Goal: Task Accomplishment & Management: Complete application form

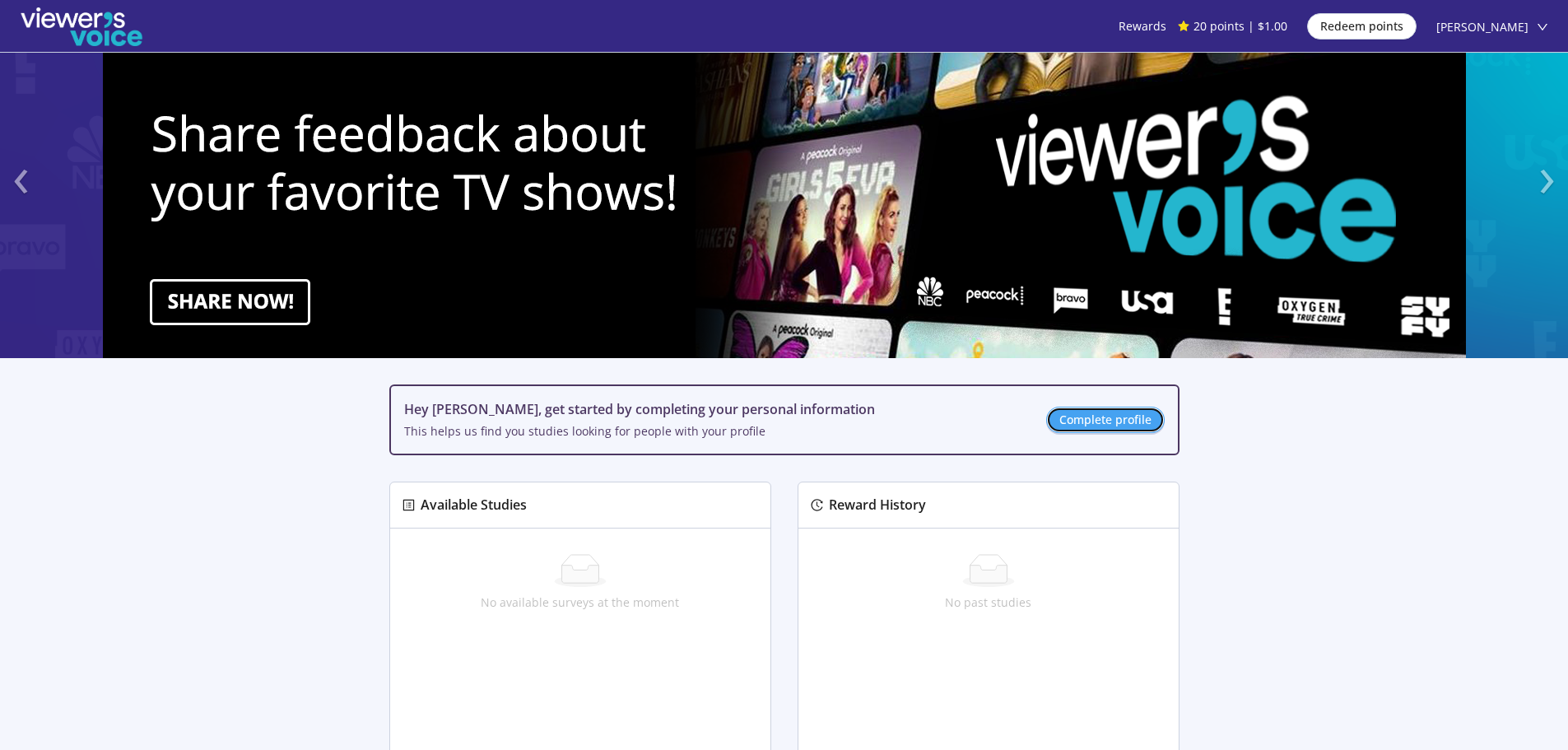
click at [1117, 413] on span "Complete profile" at bounding box center [1105, 419] width 93 height 19
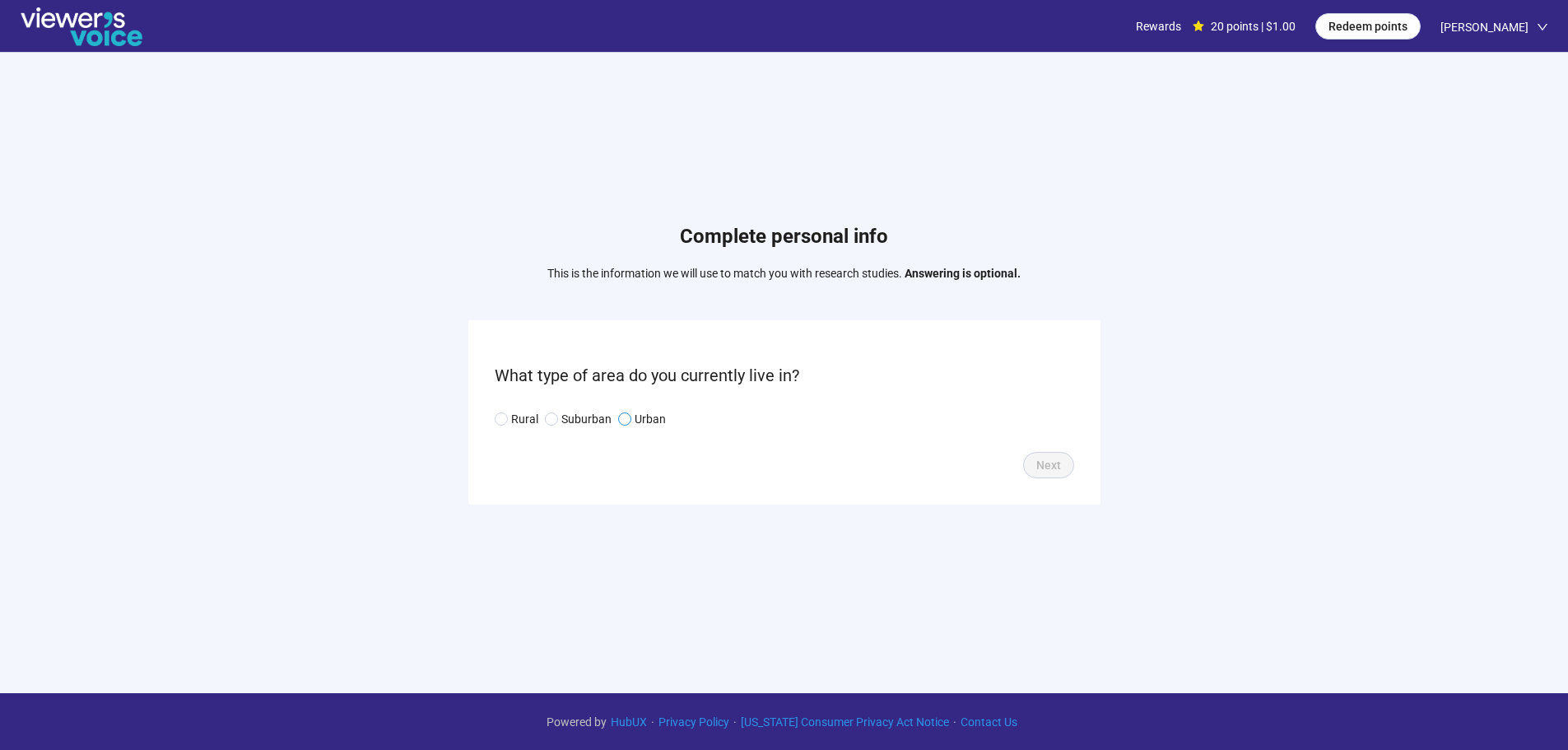
click at [644, 416] on p "Urban" at bounding box center [650, 418] width 31 height 19
click at [1032, 459] on button "Next" at bounding box center [1048, 464] width 51 height 26
click at [778, 420] on input "search" at bounding box center [784, 418] width 560 height 24
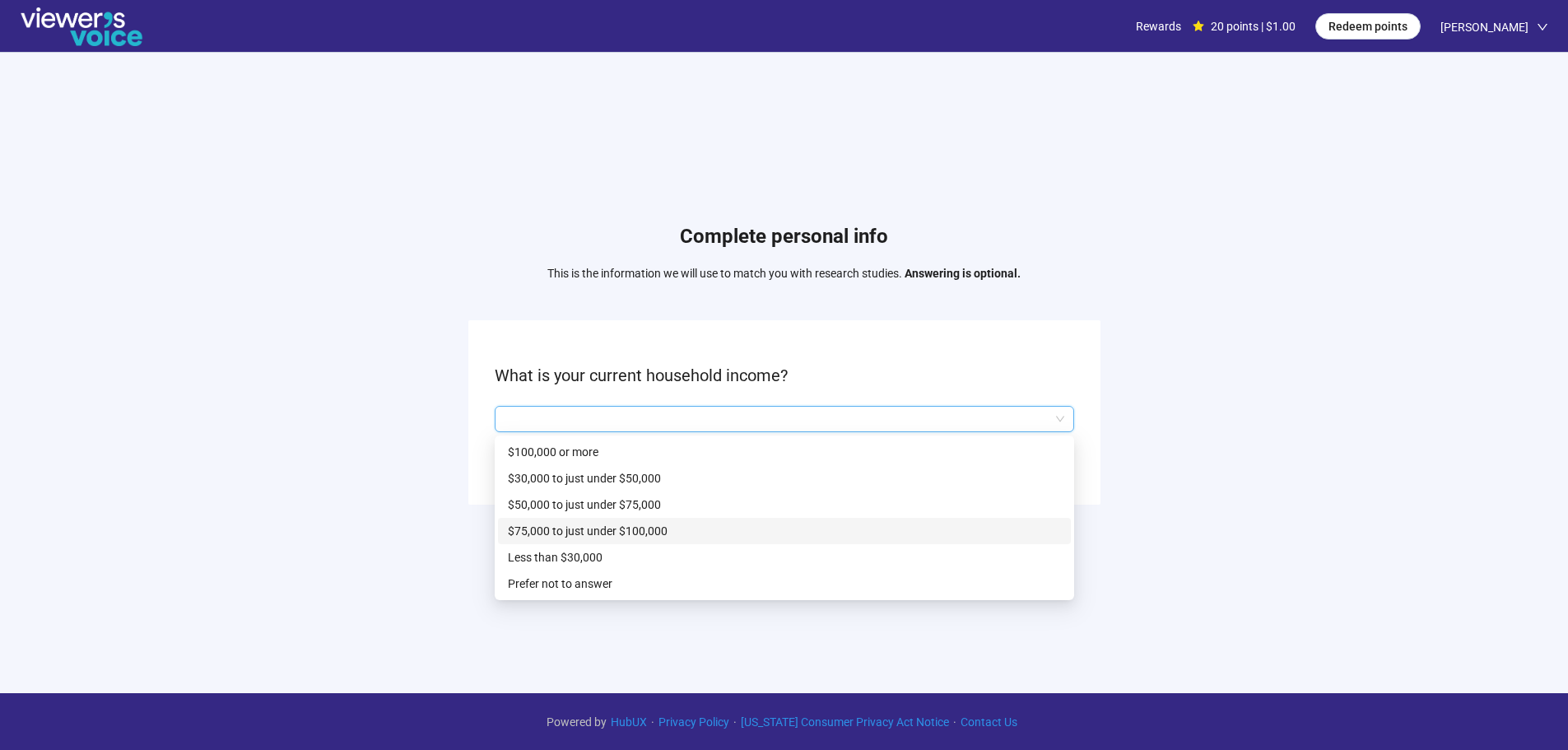
click at [649, 524] on p "$75,000 to just under $100,000" at bounding box center [784, 531] width 553 height 19
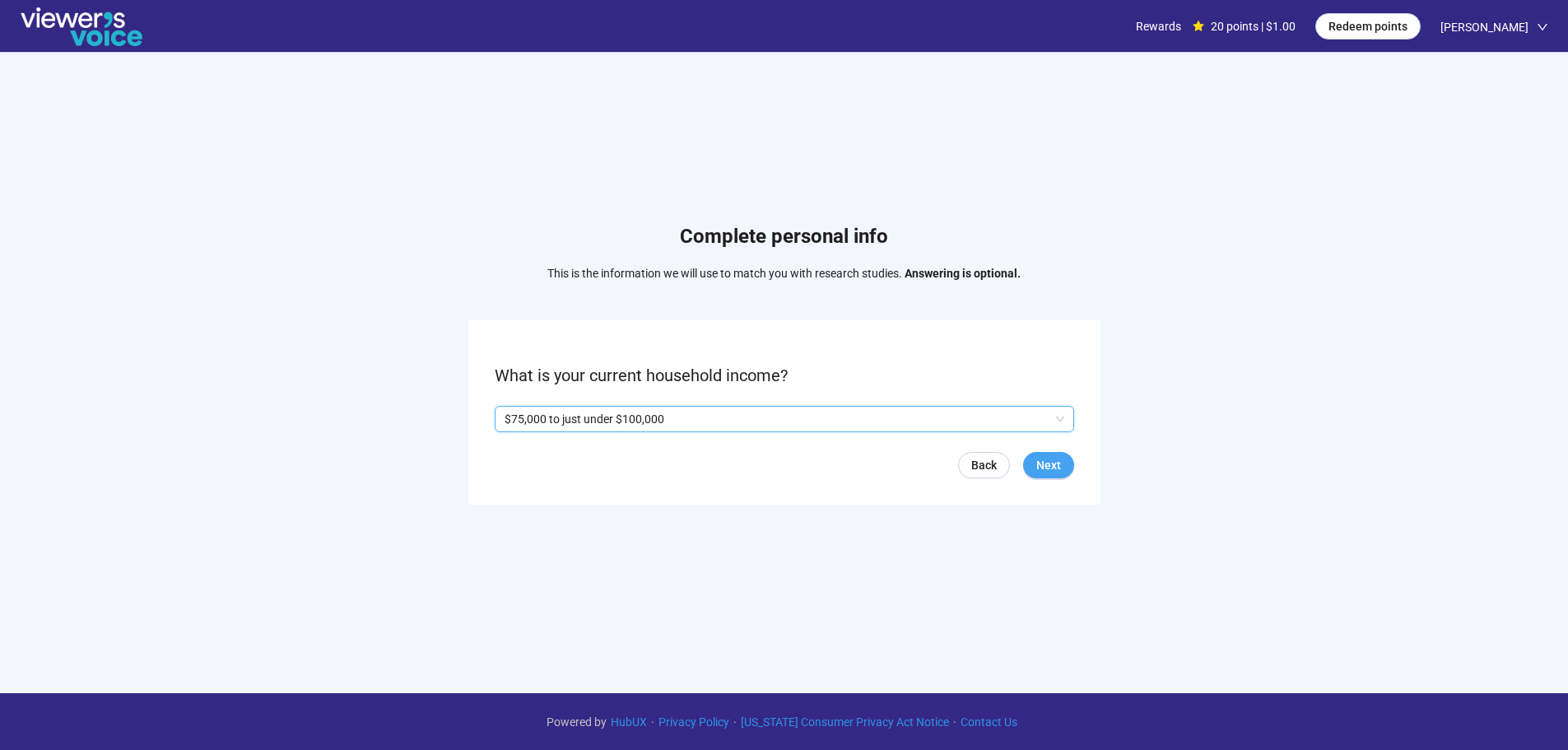
click at [1063, 462] on button "Next" at bounding box center [1048, 464] width 51 height 26
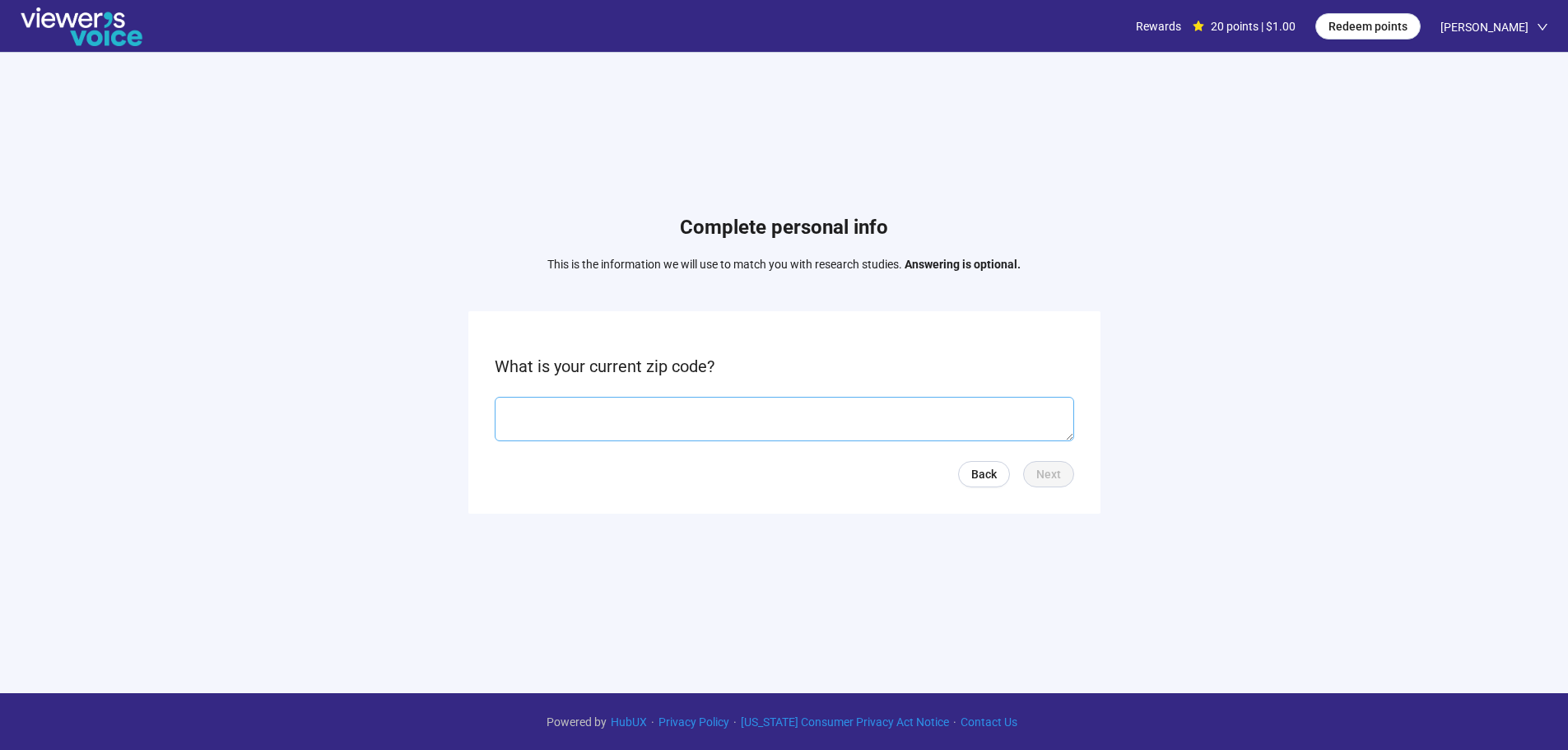
click at [630, 419] on textarea at bounding box center [784, 419] width 579 height 45
click at [531, 426] on textarea at bounding box center [784, 419] width 579 height 45
type textarea "*****"
click at [1037, 472] on span "Next" at bounding box center [1048, 474] width 24 height 19
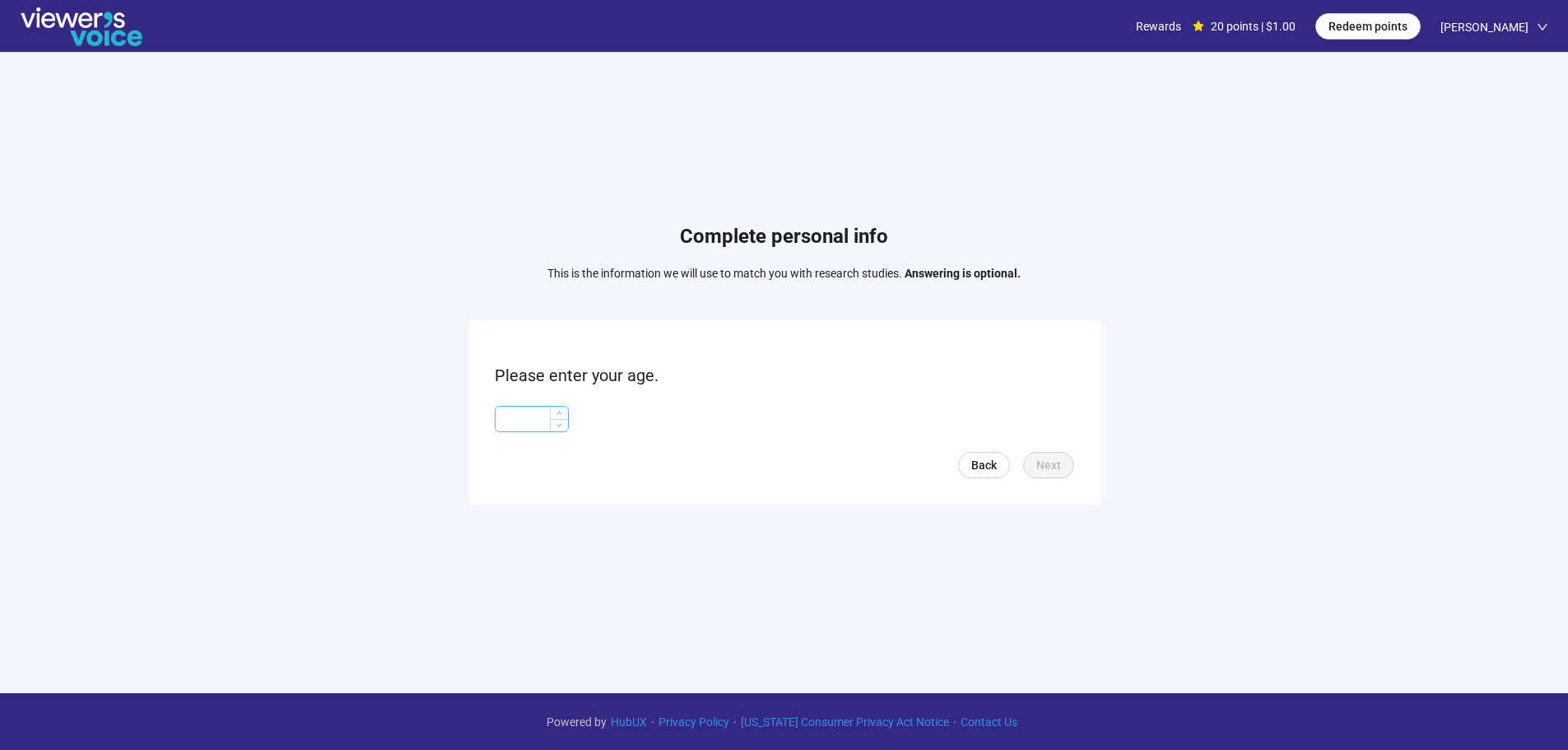
click at [537, 423] on input at bounding box center [531, 418] width 72 height 24
type input "**"
click at [1051, 460] on span "Next" at bounding box center [1048, 465] width 24 height 19
click at [591, 418] on input "search" at bounding box center [784, 418] width 560 height 24
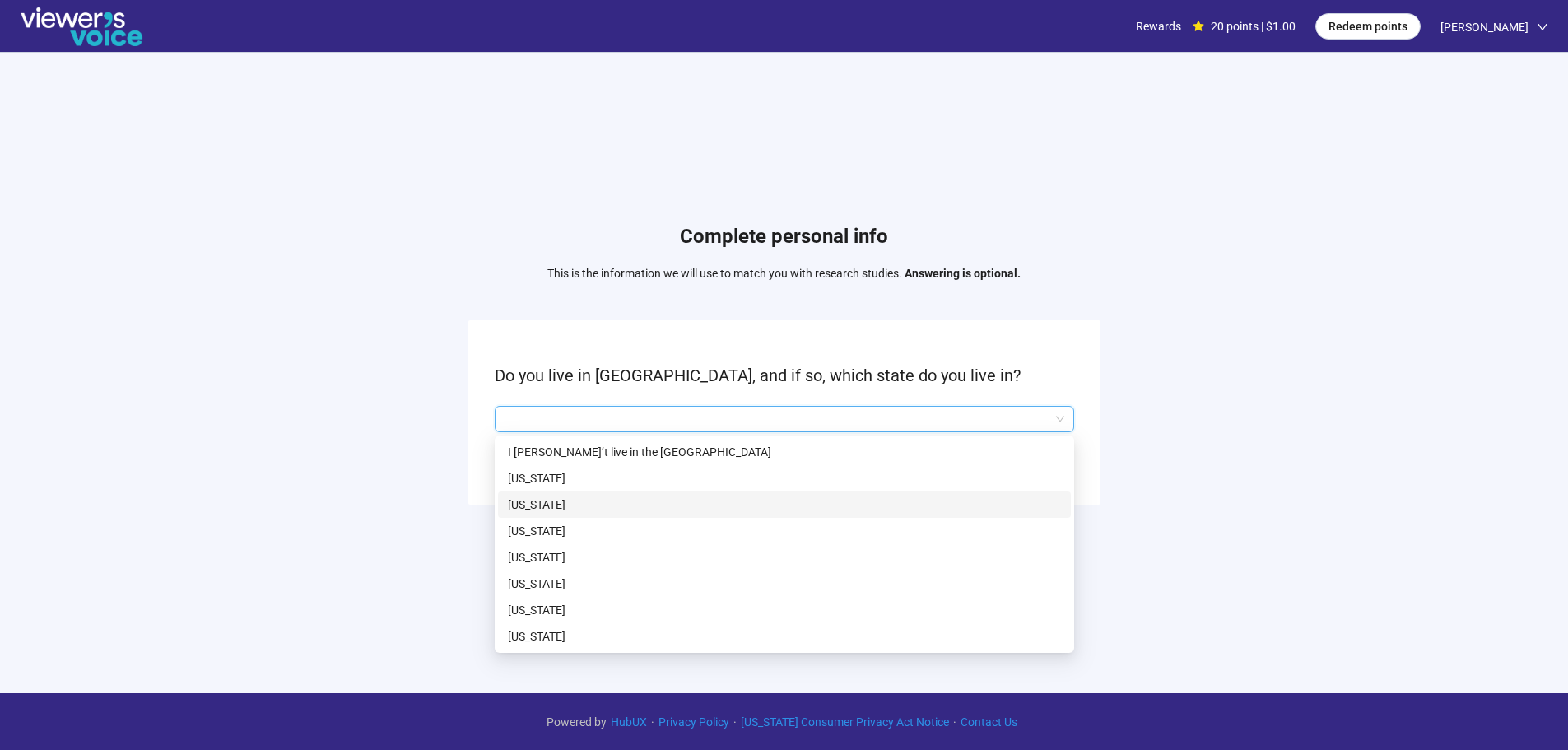
scroll to position [247, 0]
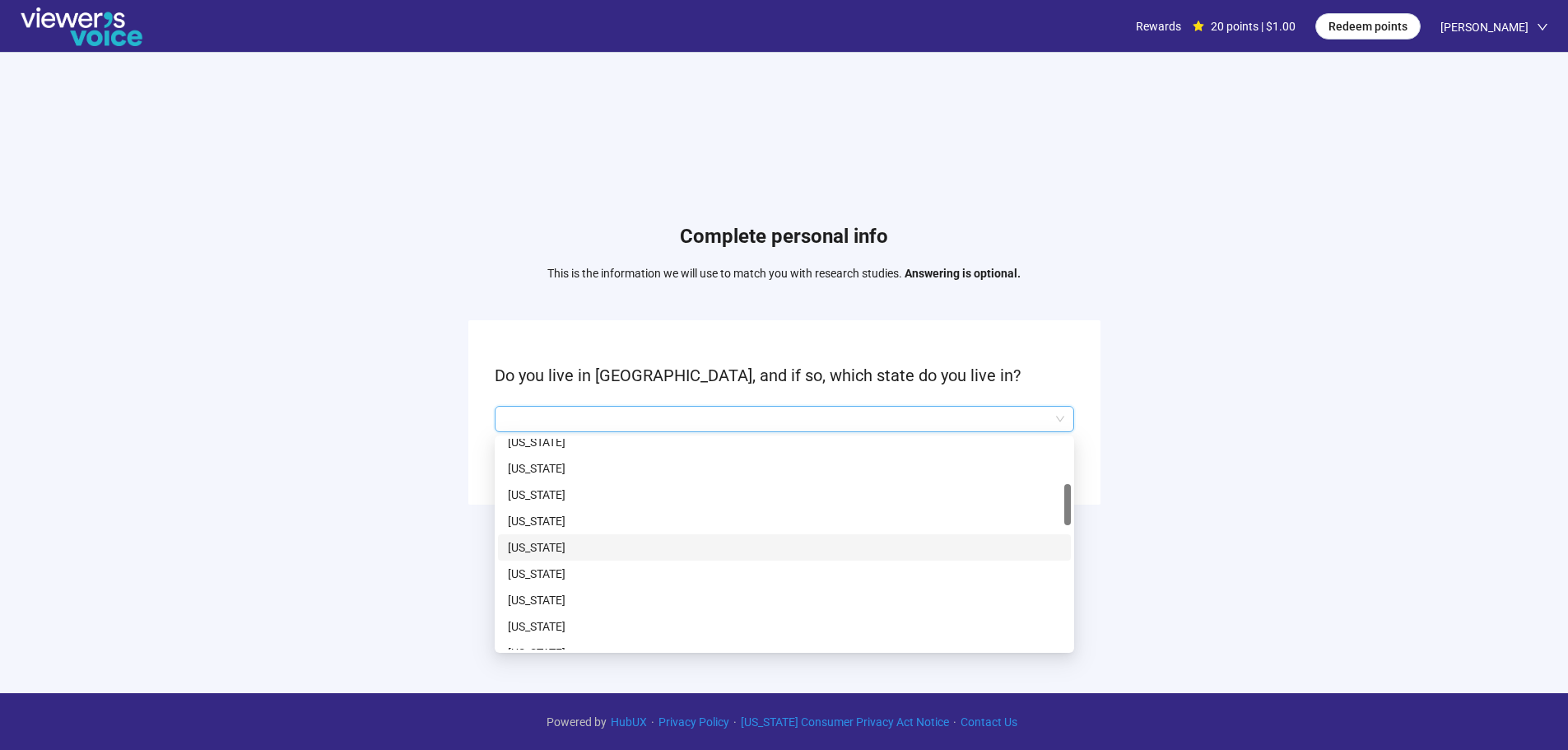
drag, startPoint x: 533, startPoint y: 548, endPoint x: 543, endPoint y: 549, distance: 10.0
click at [530, 552] on p "[US_STATE]" at bounding box center [784, 547] width 553 height 19
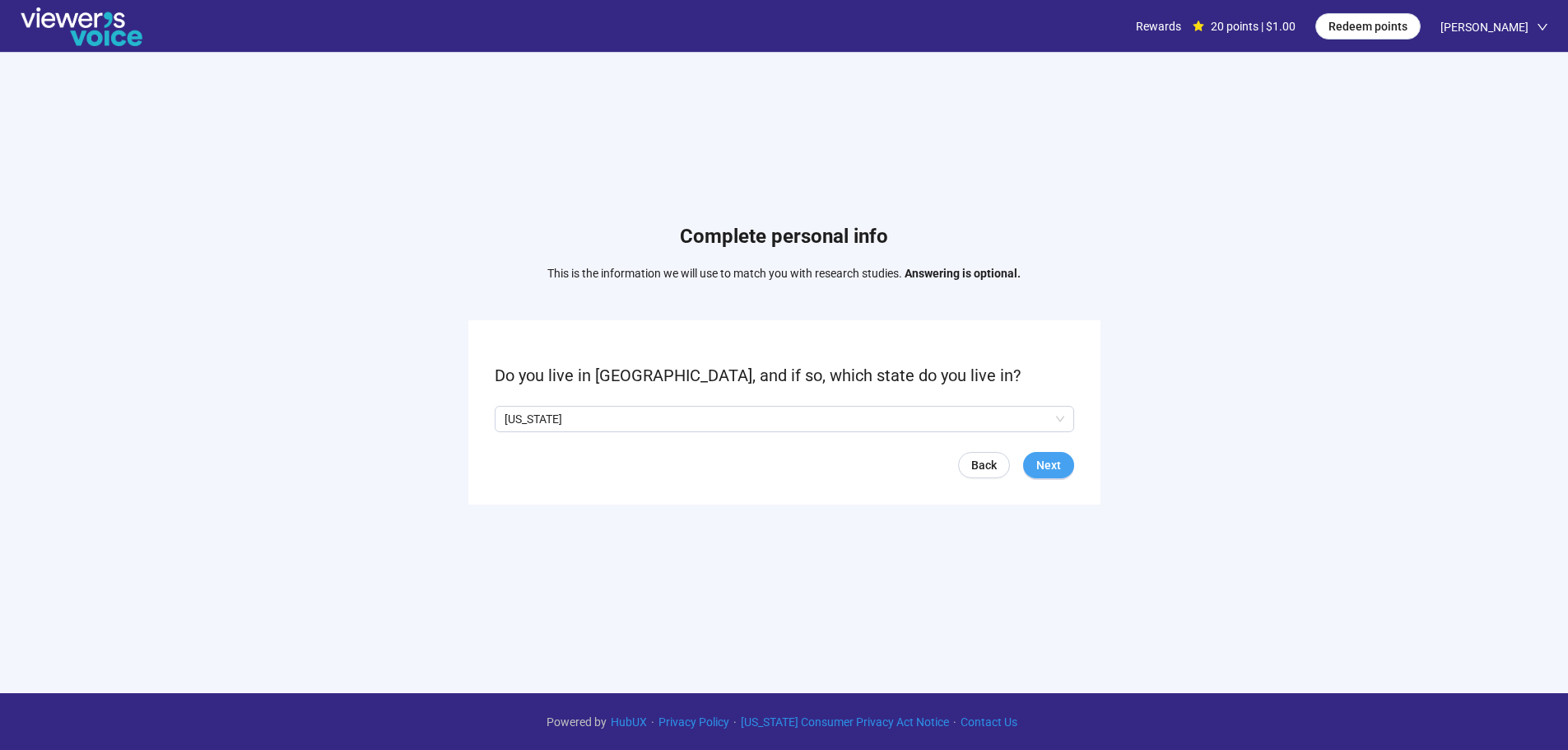
click at [1037, 465] on span "Next" at bounding box center [1048, 465] width 24 height 19
click at [547, 423] on span at bounding box center [542, 419] width 14 height 14
click at [1051, 469] on span "Next" at bounding box center [1048, 465] width 24 height 19
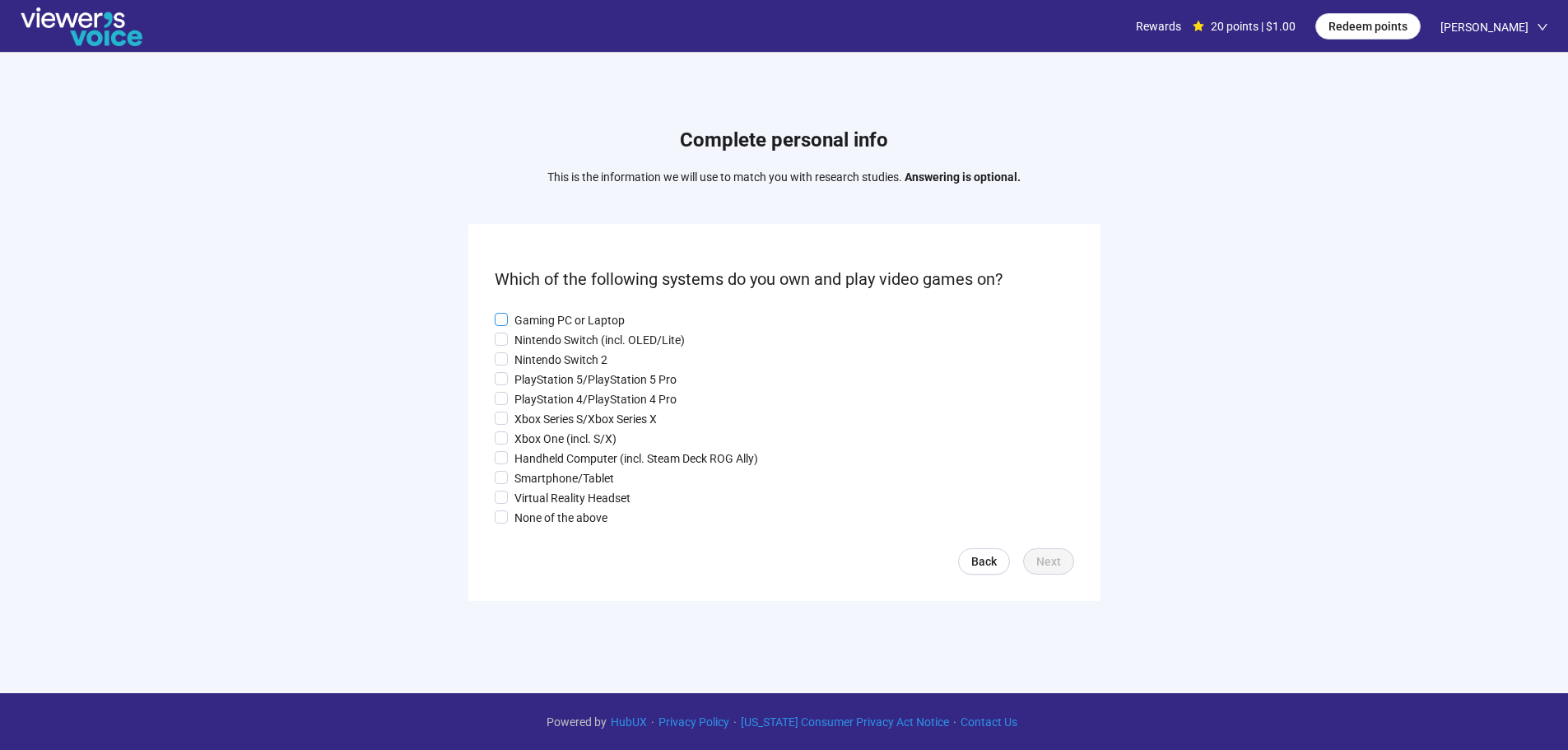
click at [549, 314] on p "Gaming PC or Laptop" at bounding box center [568, 320] width 110 height 19
click at [545, 340] on p "Nintendo Switch (incl. OLED/Lite)" at bounding box center [599, 339] width 171 height 19
drag, startPoint x: 545, startPoint y: 362, endPoint x: 545, endPoint y: 380, distance: 18.0
click at [545, 362] on p "Nintendo Switch 2" at bounding box center [560, 360] width 93 height 19
drag, startPoint x: 545, startPoint y: 382, endPoint x: 541, endPoint y: 407, distance: 25.3
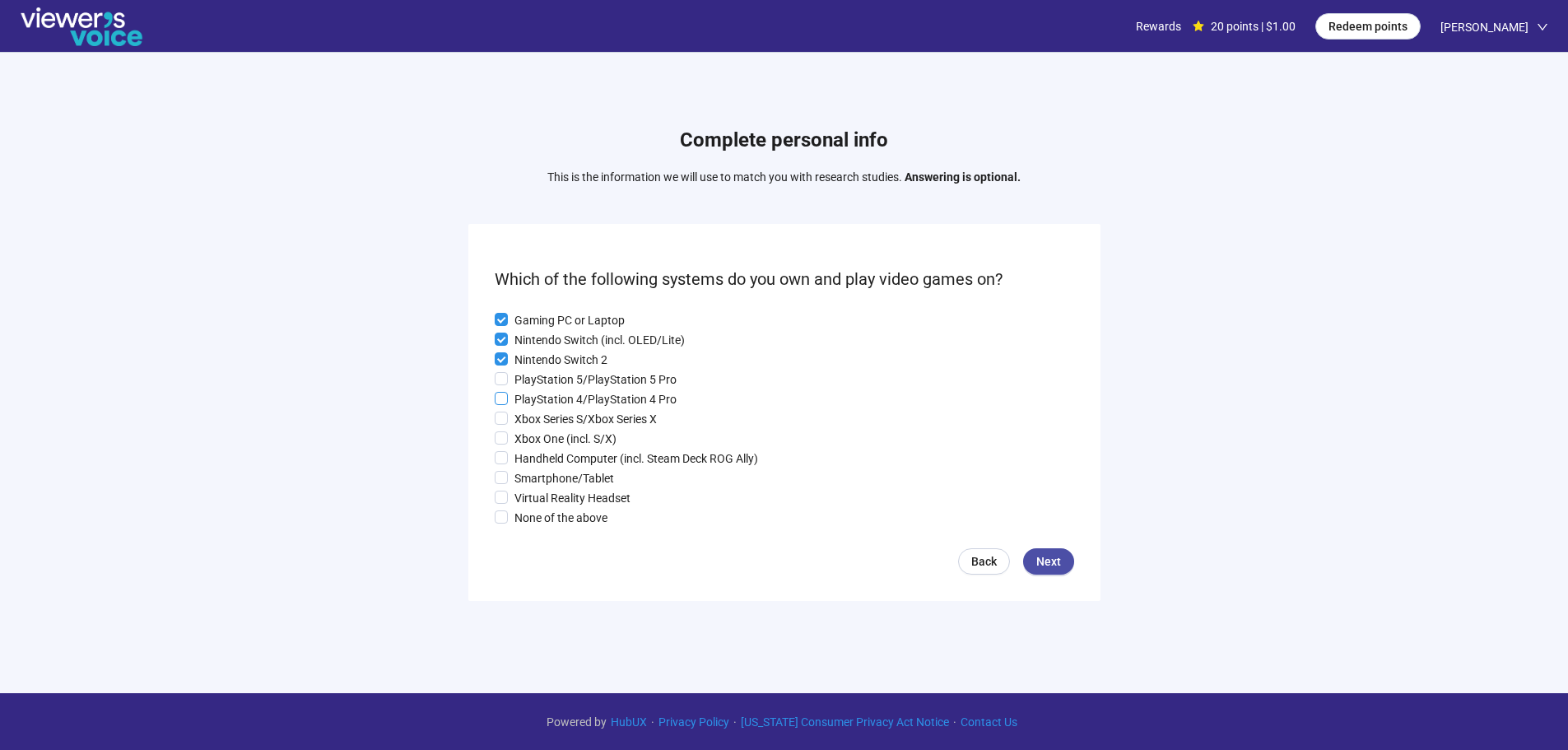
click at [545, 382] on p "PlayStation 5/PlayStation 5 Pro" at bounding box center [595, 379] width 162 height 19
click at [541, 407] on p "PlayStation 4/PlayStation 4 Pro" at bounding box center [595, 399] width 162 height 19
drag, startPoint x: 535, startPoint y: 433, endPoint x: 535, endPoint y: 451, distance: 18.0
click at [535, 435] on p "Xbox One (incl. S/X)" at bounding box center [565, 439] width 102 height 19
click at [535, 451] on p "Handheld Computer (incl. Steam Deck ROG Ally)" at bounding box center [636, 458] width 244 height 19
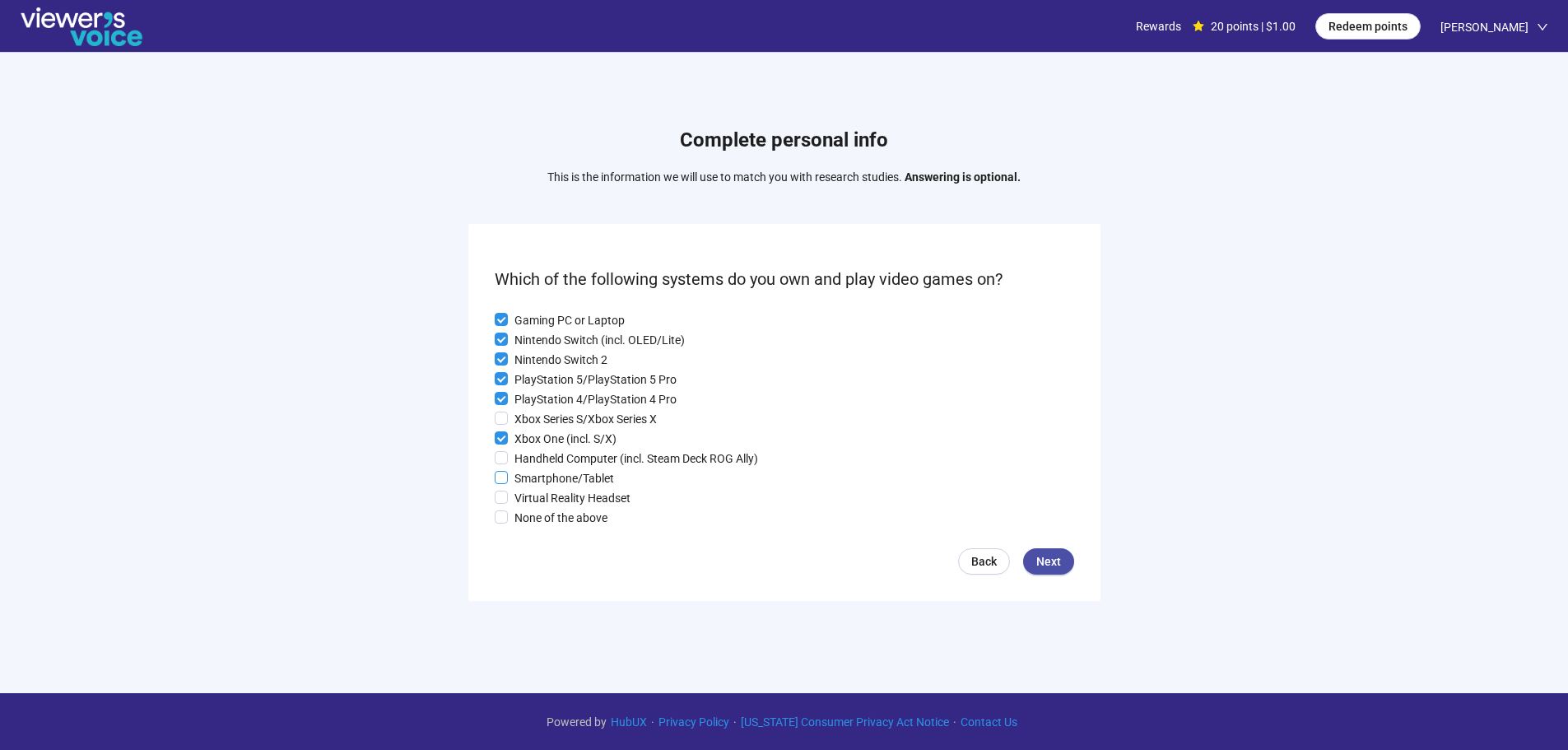
click at [531, 471] on div "Gaming PC or Laptop Nintendo Switch (incl. OLED/Lite) Nintendo Switch 2 PlaySta…" at bounding box center [784, 418] width 579 height 216
click at [525, 419] on p "Xbox Series S/Xbox Series X" at bounding box center [585, 418] width 142 height 19
click at [549, 485] on p "Smartphone/Tablet" at bounding box center [564, 478] width 99 height 19
click at [548, 502] on p "Virtual Reality Headset" at bounding box center [571, 497] width 116 height 19
click at [1047, 566] on span "Next" at bounding box center [1048, 561] width 24 height 19
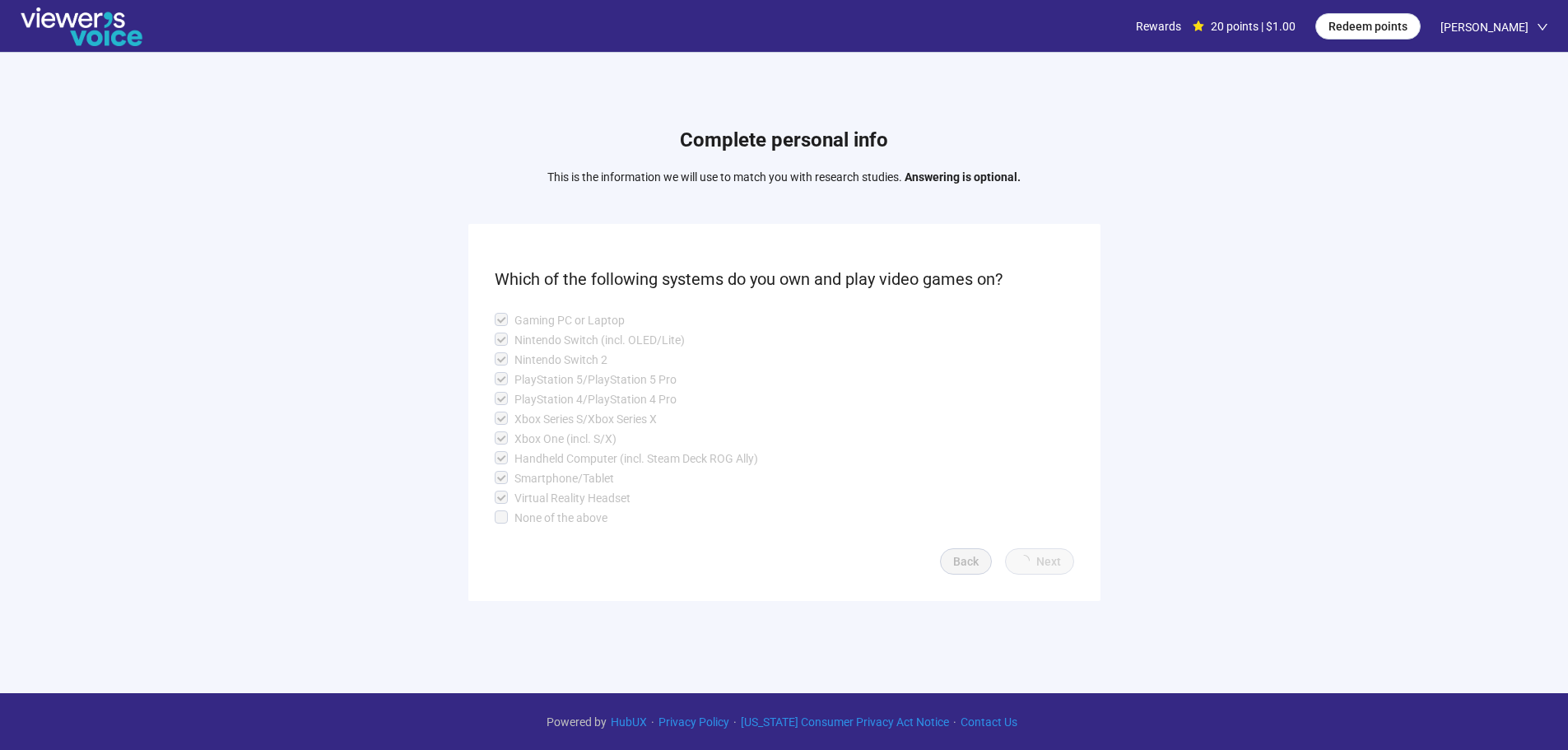
scroll to position [51, 0]
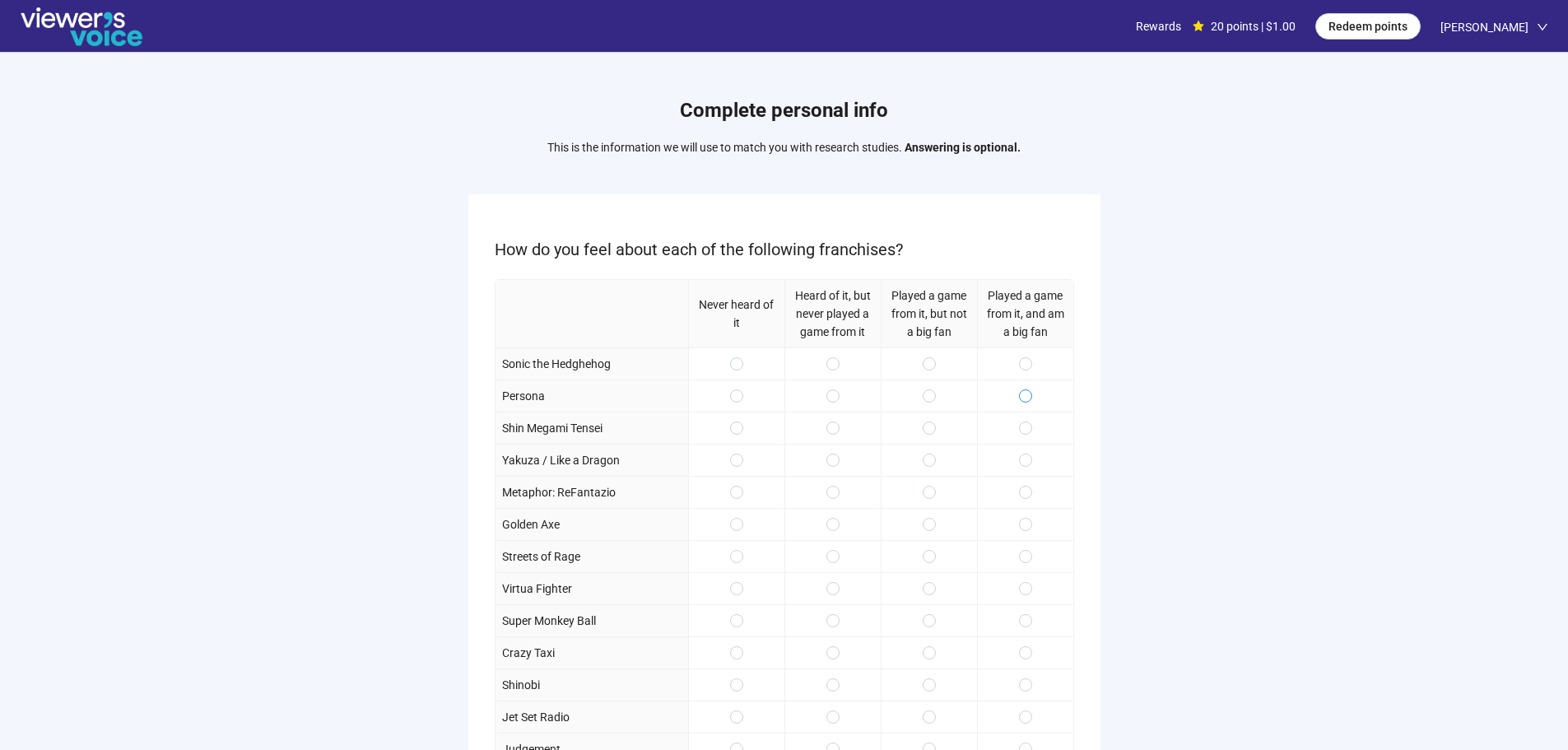
drag, startPoint x: 1017, startPoint y: 366, endPoint x: 1021, endPoint y: 393, distance: 27.3
click at [1018, 366] on div at bounding box center [1025, 363] width 97 height 32
click at [1021, 407] on div at bounding box center [1025, 395] width 97 height 32
drag, startPoint x: 933, startPoint y: 443, endPoint x: 926, endPoint y: 437, distance: 9.2
click at [932, 443] on div at bounding box center [928, 427] width 97 height 32
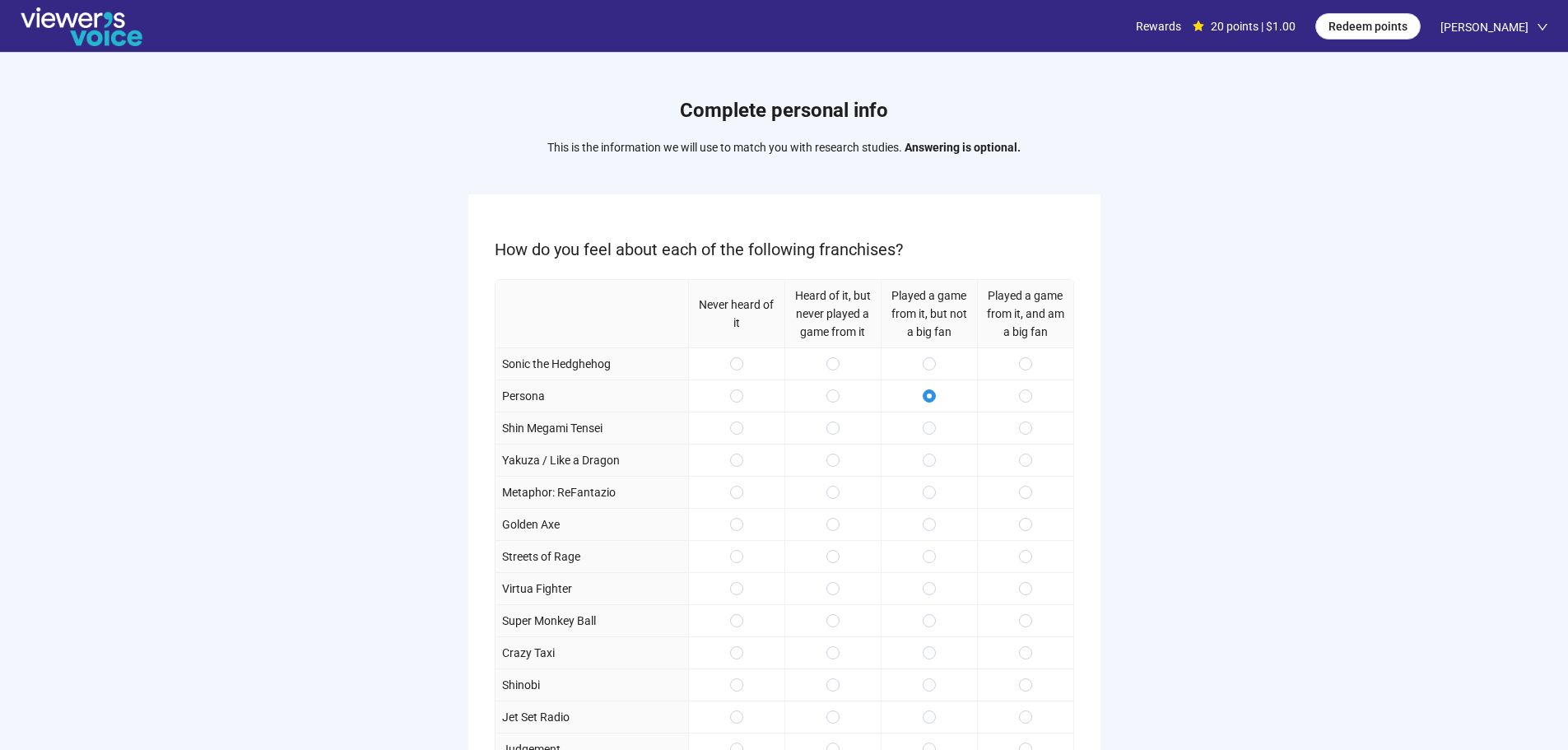
click at [936, 362] on div at bounding box center [928, 363] width 97 height 32
click at [1001, 454] on div at bounding box center [1025, 459] width 97 height 32
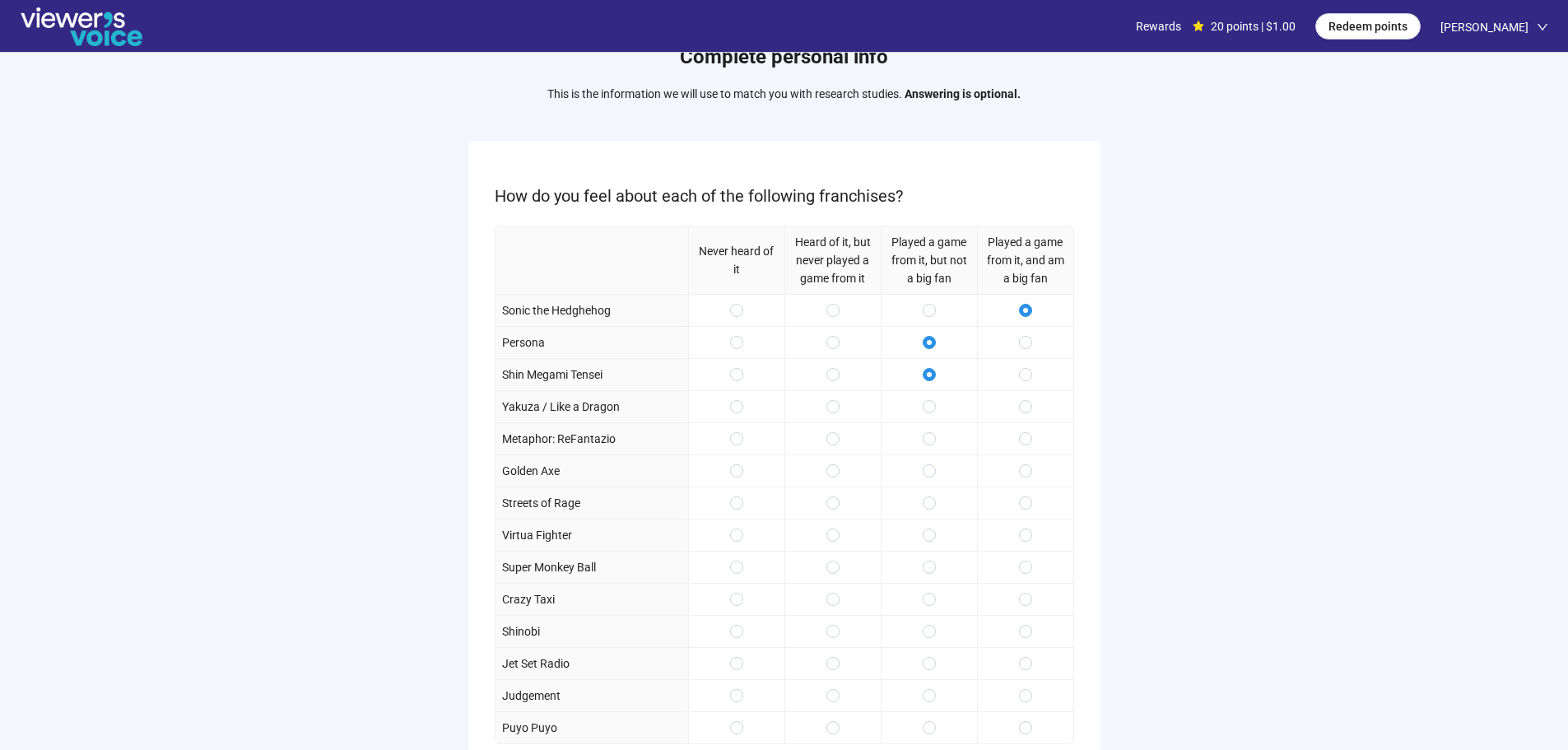
scroll to position [82, 0]
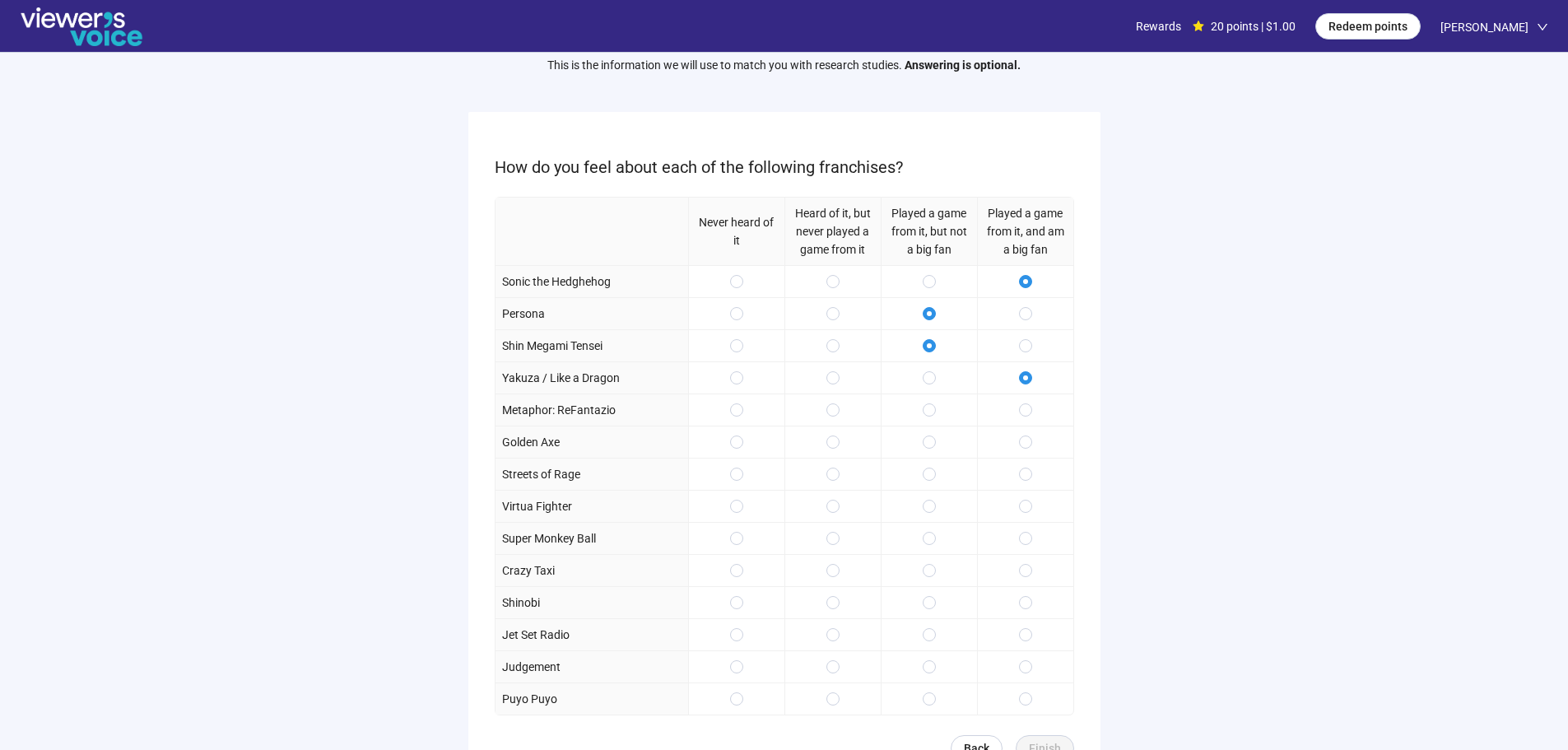
click at [1019, 398] on div at bounding box center [1025, 409] width 97 height 32
click at [1015, 451] on div at bounding box center [1025, 441] width 97 height 32
click at [1015, 467] on div at bounding box center [1025, 473] width 97 height 32
drag, startPoint x: 1015, startPoint y: 434, endPoint x: 1021, endPoint y: 412, distance: 22.8
click at [1015, 433] on div at bounding box center [1025, 441] width 97 height 32
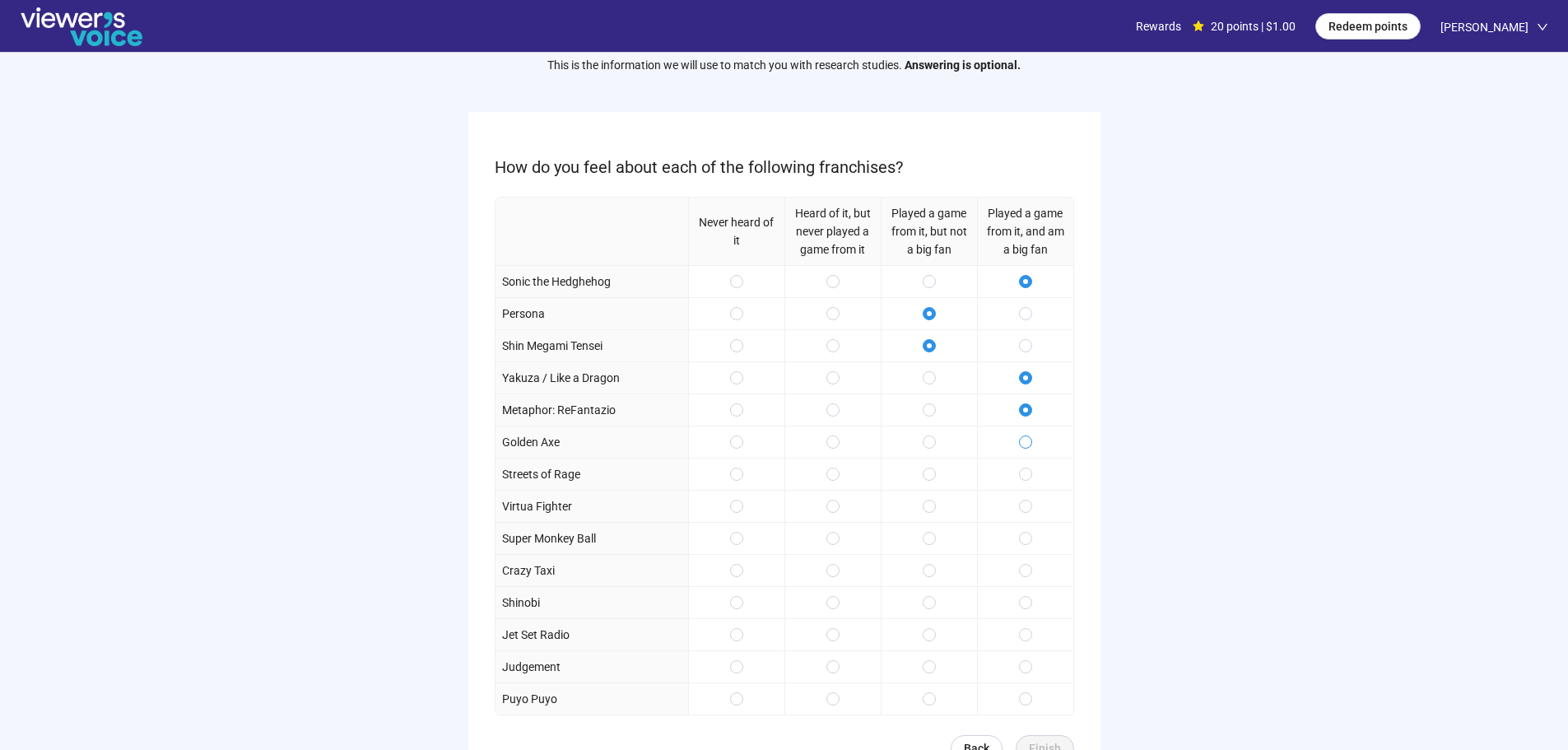
click at [1022, 436] on span at bounding box center [1026, 442] width 14 height 14
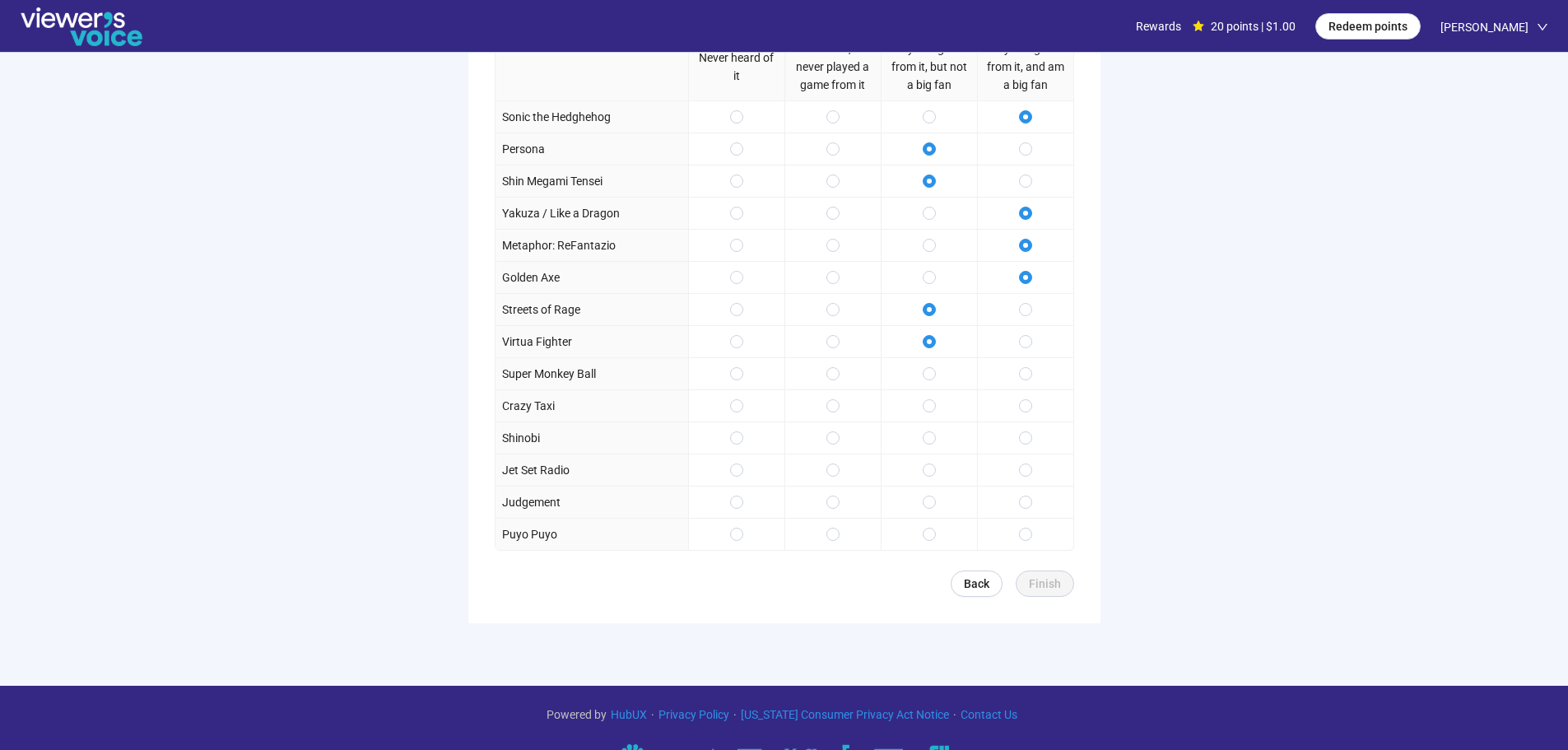
click at [934, 387] on div at bounding box center [928, 373] width 97 height 32
click at [937, 412] on div at bounding box center [928, 405] width 97 height 32
click at [933, 401] on span at bounding box center [929, 406] width 14 height 14
click at [933, 374] on span at bounding box center [929, 374] width 14 height 14
click at [930, 436] on span at bounding box center [929, 438] width 14 height 14
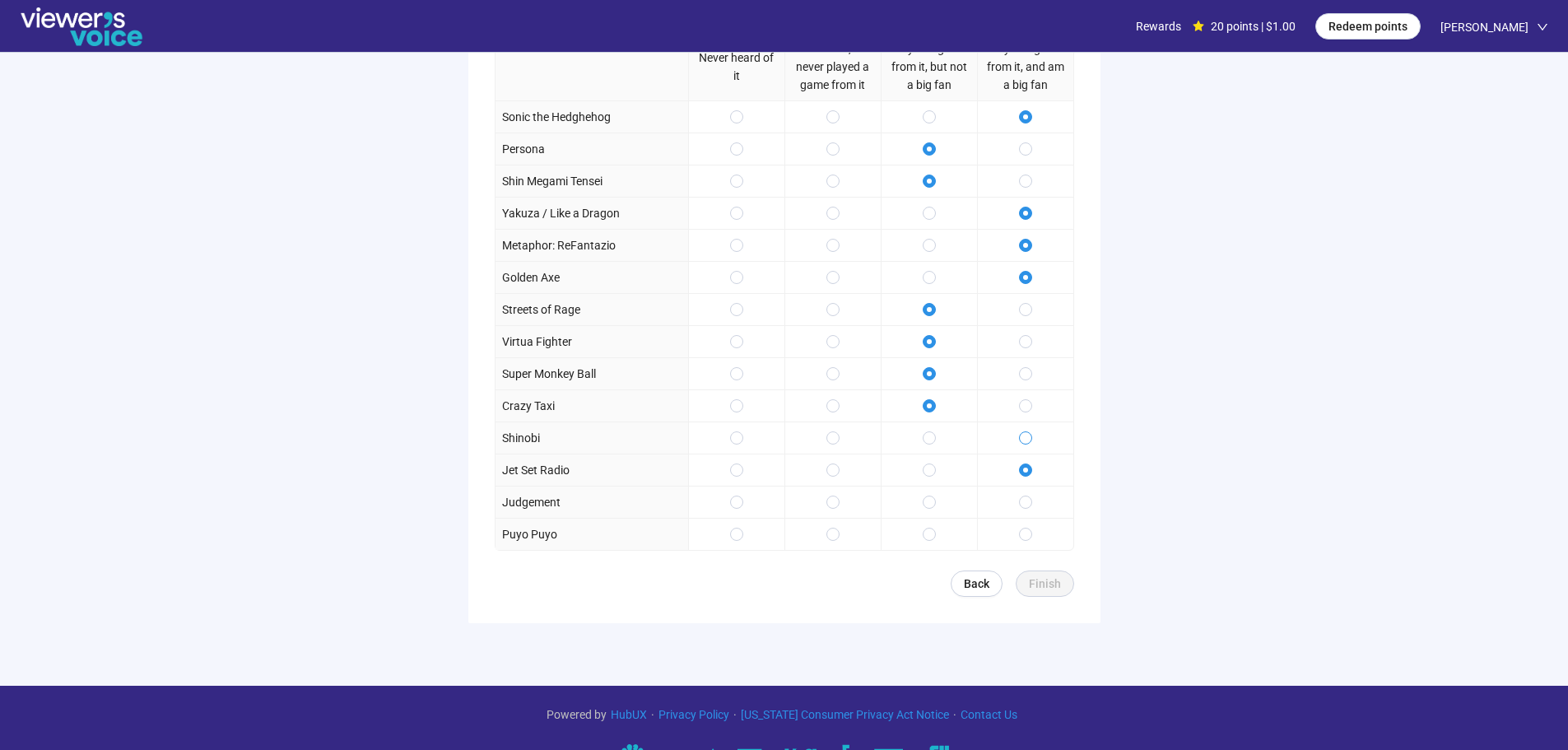
click at [1021, 435] on span at bounding box center [1026, 438] width 14 height 14
click at [1020, 490] on div at bounding box center [1025, 501] width 97 height 32
click at [1031, 519] on div at bounding box center [1025, 533] width 97 height 32
click at [1029, 526] on label at bounding box center [1026, 533] width 14 height 19
drag, startPoint x: 1021, startPoint y: 503, endPoint x: 1021, endPoint y: 522, distance: 19.0
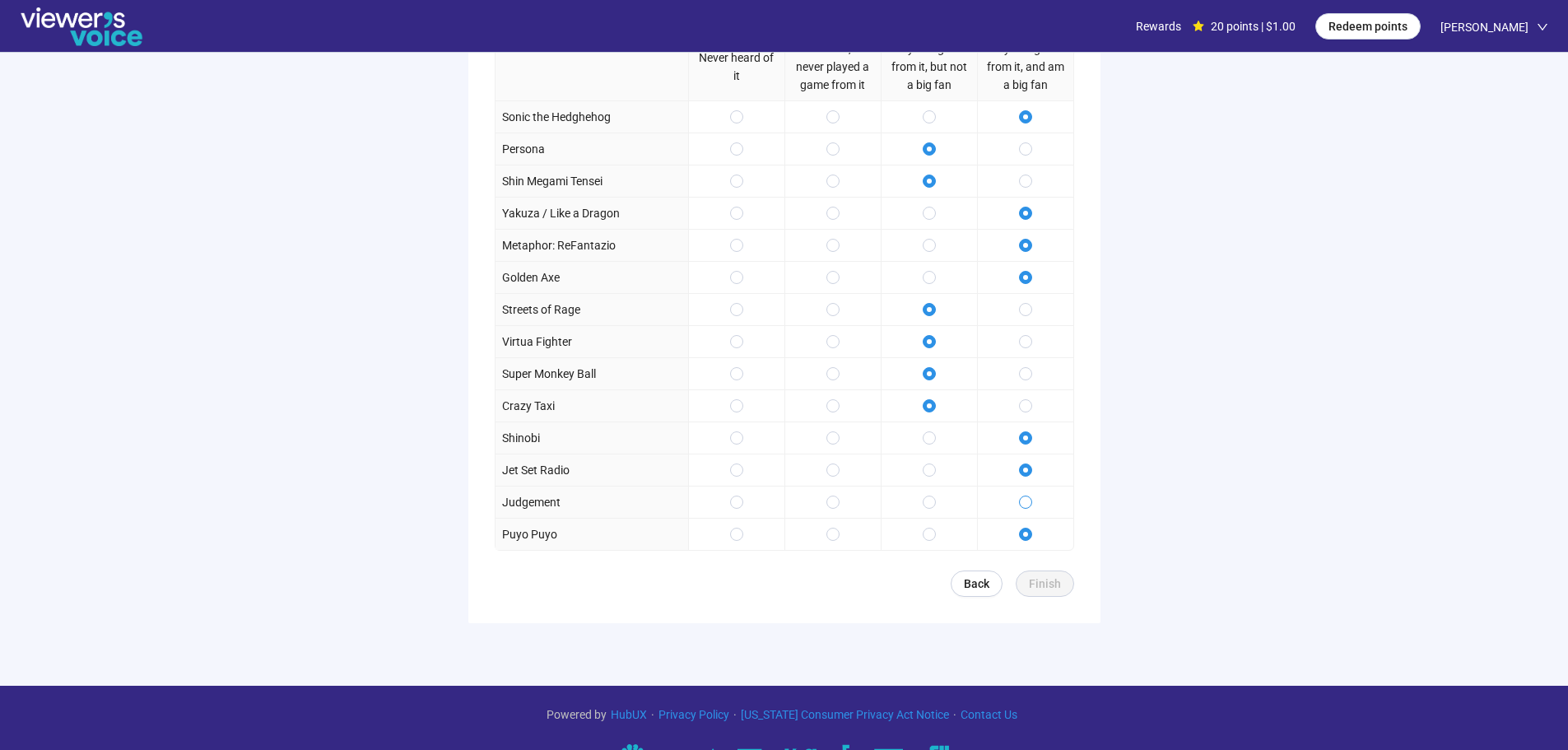
click at [1021, 501] on span at bounding box center [1026, 502] width 14 height 14
click at [1045, 583] on span "Finish" at bounding box center [1044, 583] width 32 height 19
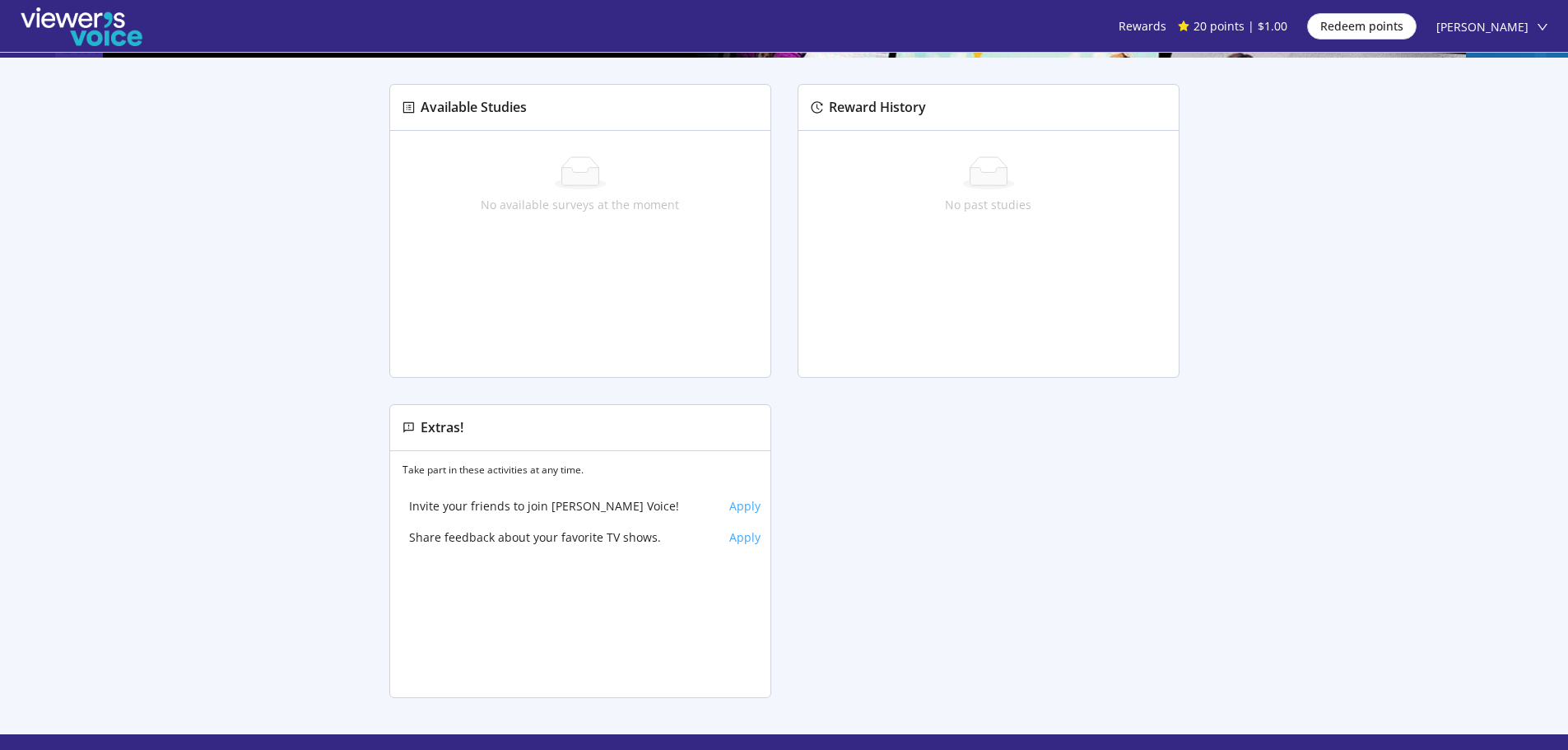
scroll to position [330, 0]
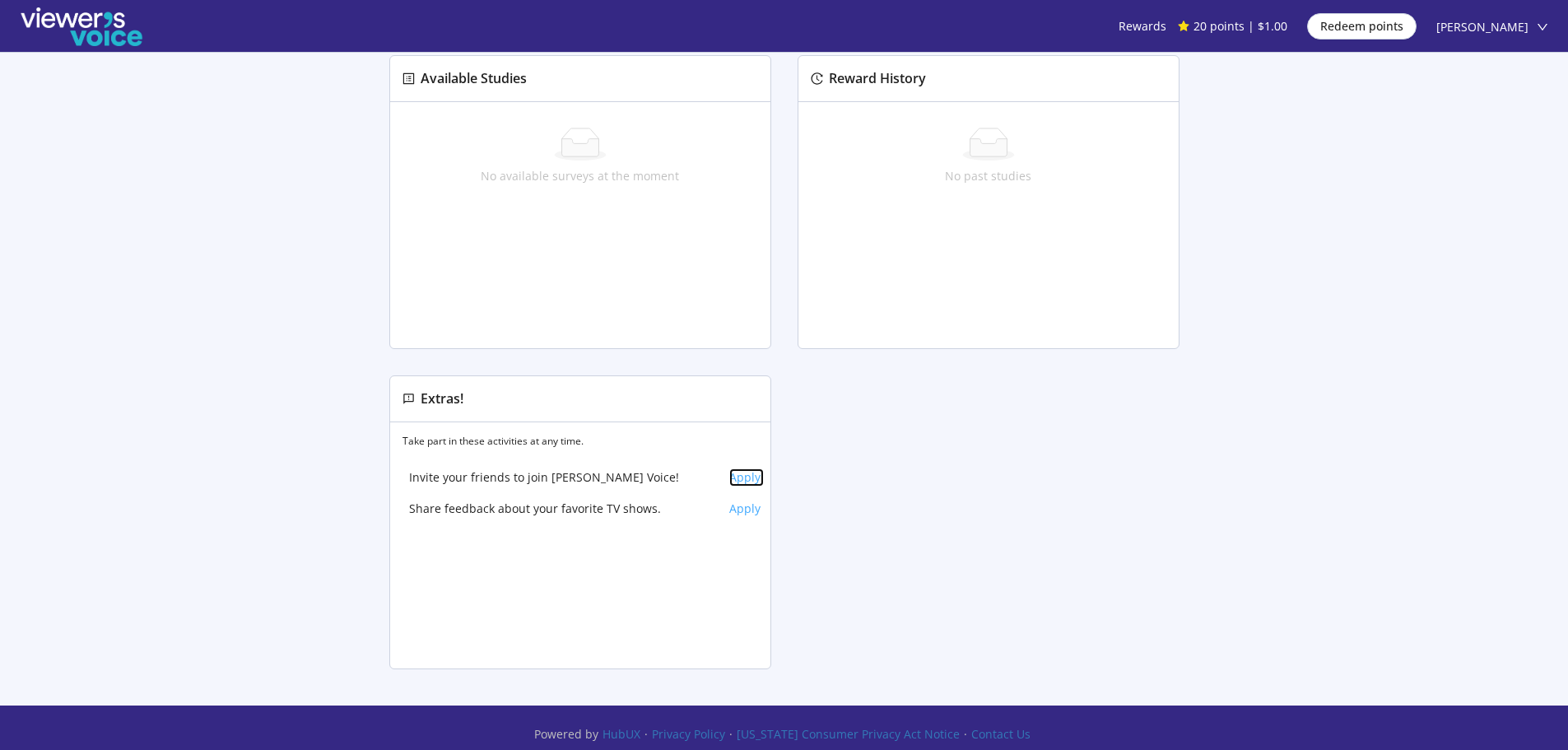
click at [747, 479] on span "Apply" at bounding box center [746, 477] width 34 height 19
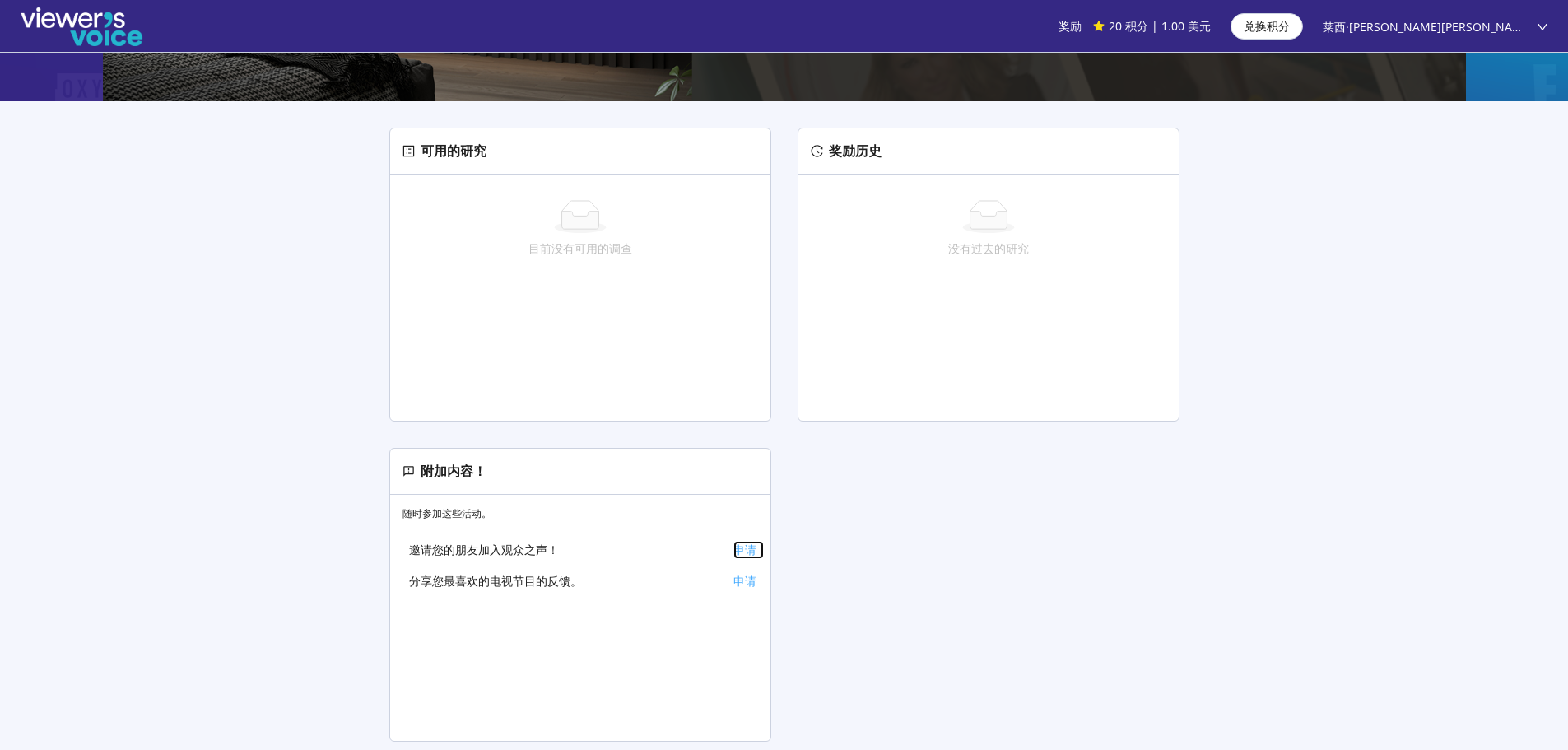
scroll to position [247, 0]
